Goal: Task Accomplishment & Management: Use online tool/utility

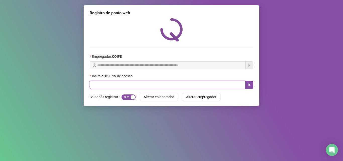
click at [219, 84] on input "text" at bounding box center [168, 85] width 156 height 8
type input "*****"
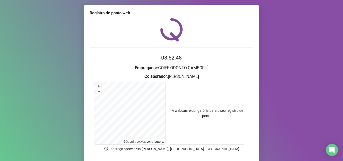
scroll to position [35, 0]
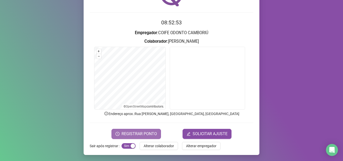
click at [129, 131] on span "REGISTRAR PONTO" at bounding box center [139, 134] width 35 height 6
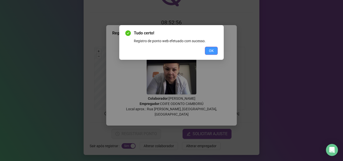
click at [210, 52] on span "OK" at bounding box center [211, 51] width 5 height 6
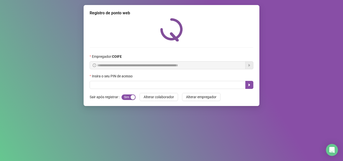
scroll to position [0, 0]
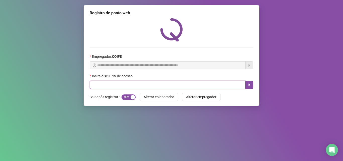
click at [225, 85] on input "text" at bounding box center [168, 85] width 156 height 8
type input "*****"
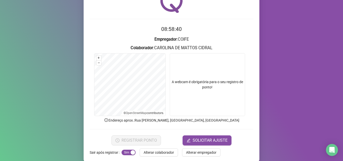
scroll to position [35, 0]
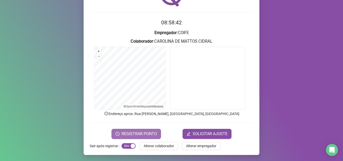
click at [149, 138] on button "REGISTRAR PONTO" at bounding box center [137, 134] width 50 height 10
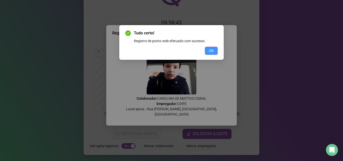
click at [213, 51] on span "OK" at bounding box center [211, 51] width 5 height 6
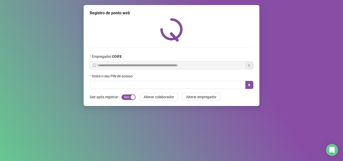
scroll to position [0, 0]
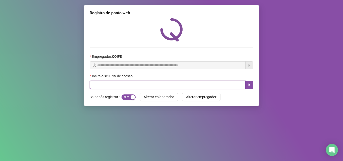
click at [221, 84] on input "text" at bounding box center [168, 85] width 156 height 8
type input "*****"
click at [247, 83] on button "button" at bounding box center [250, 85] width 8 height 8
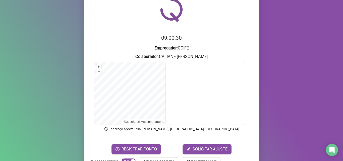
scroll to position [35, 0]
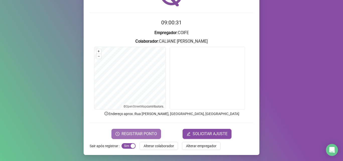
click at [144, 133] on span "REGISTRAR PONTO" at bounding box center [139, 134] width 35 height 6
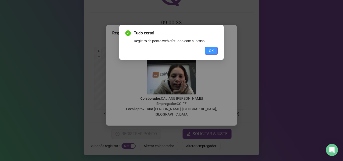
click at [211, 48] on span "OK" at bounding box center [211, 51] width 5 height 6
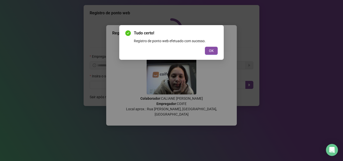
scroll to position [0, 0]
